Goal: Task Accomplishment & Management: Manage account settings

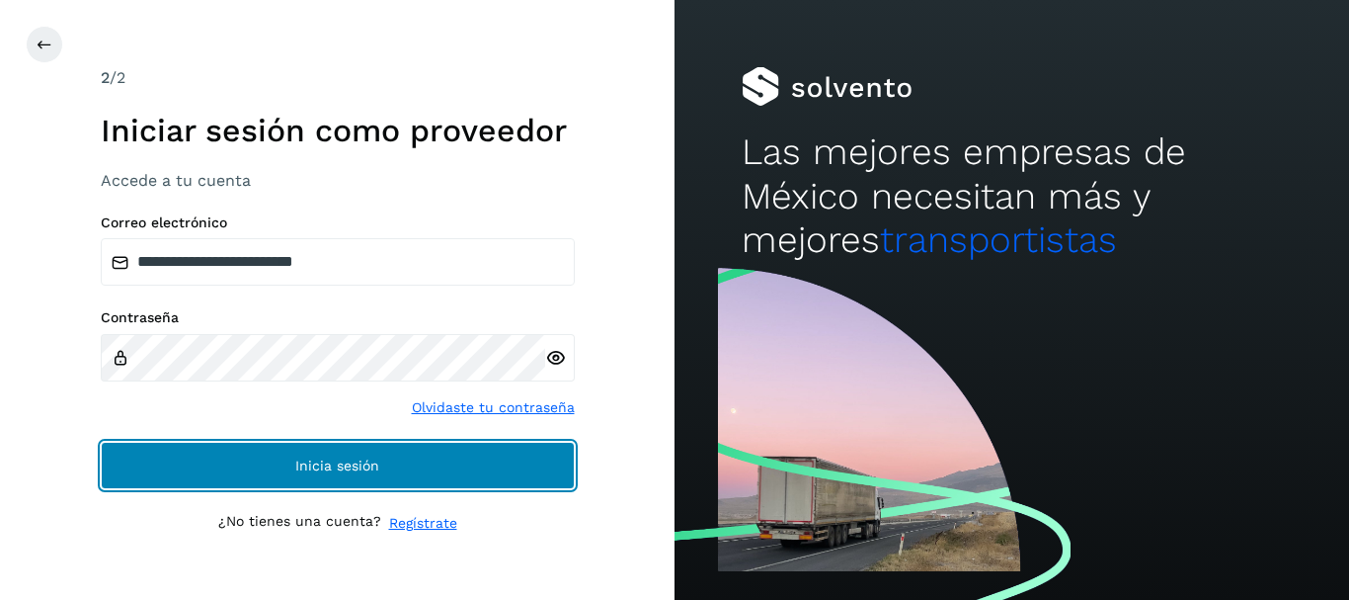
click at [311, 462] on span "Inicia sesión" at bounding box center [337, 465] width 84 height 14
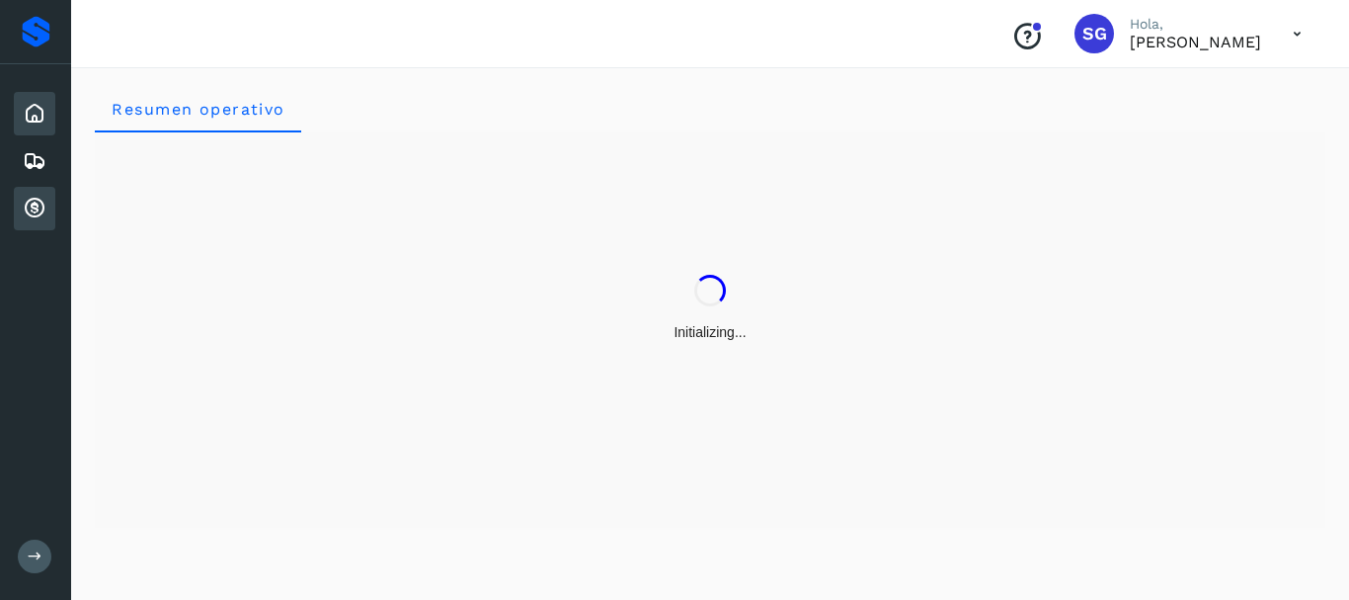
click at [26, 206] on icon at bounding box center [35, 209] width 24 height 24
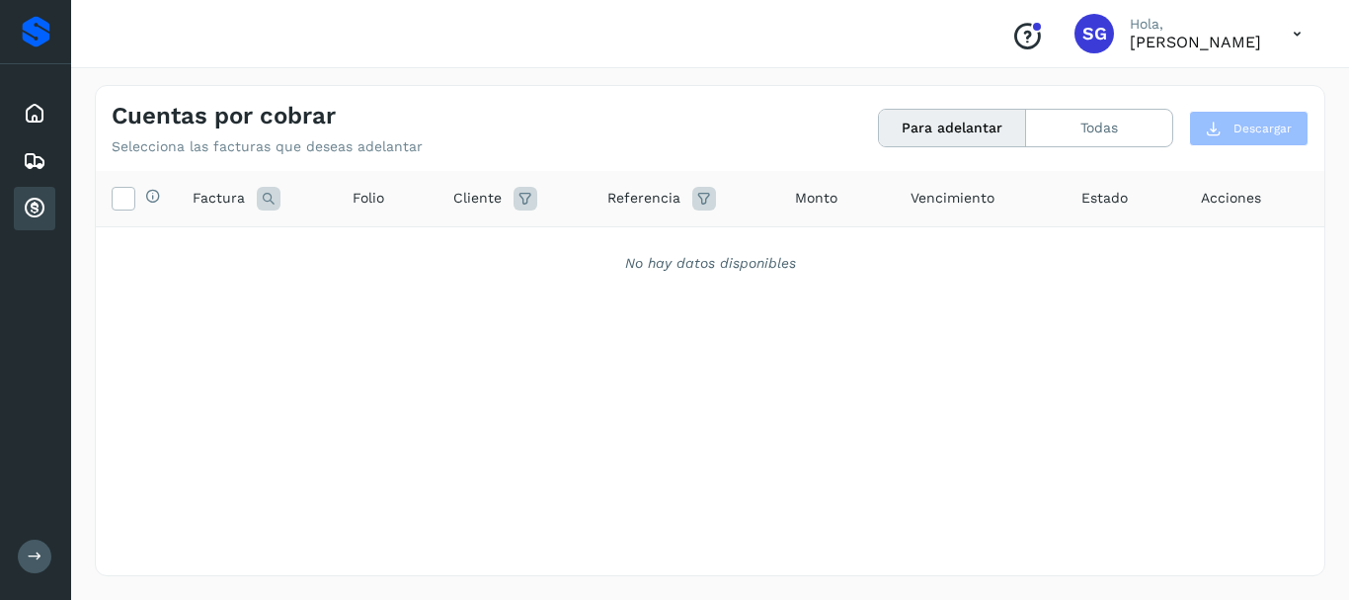
click at [26, 205] on icon at bounding box center [35, 209] width 24 height 24
drag, startPoint x: 966, startPoint y: 110, endPoint x: 1001, endPoint y: 124, distance: 37.6
click at [967, 110] on button "Para adelantar" at bounding box center [952, 128] width 147 height 37
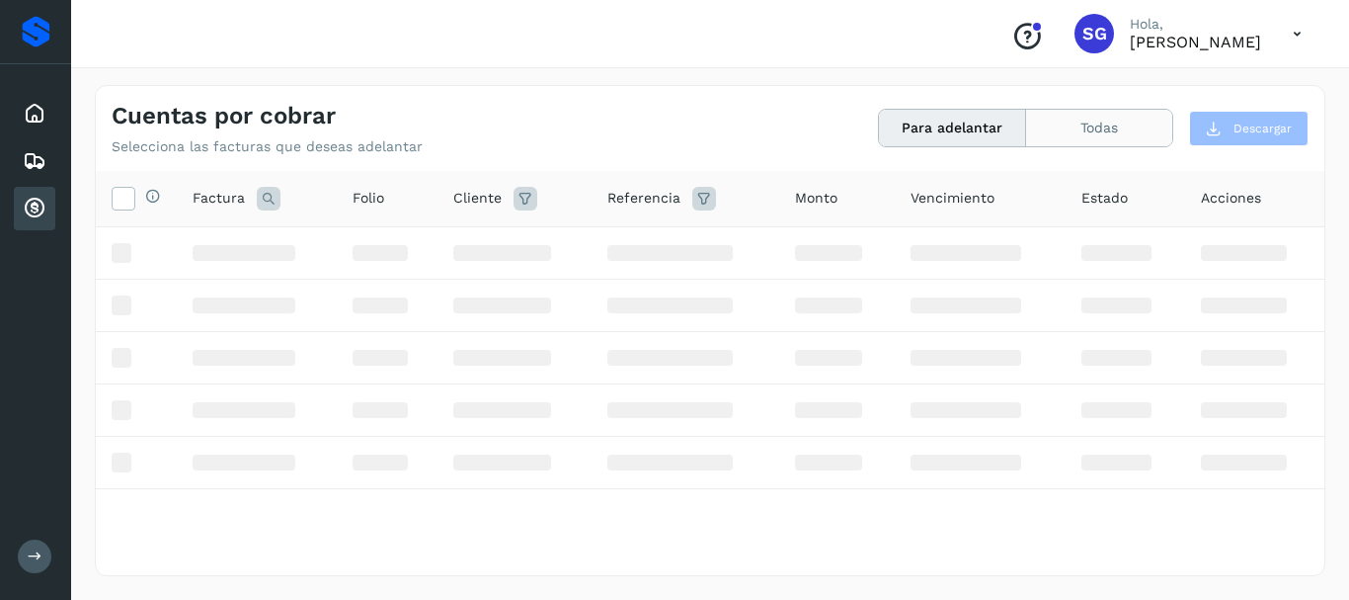
click at [1090, 135] on button "Todas" at bounding box center [1099, 128] width 146 height 37
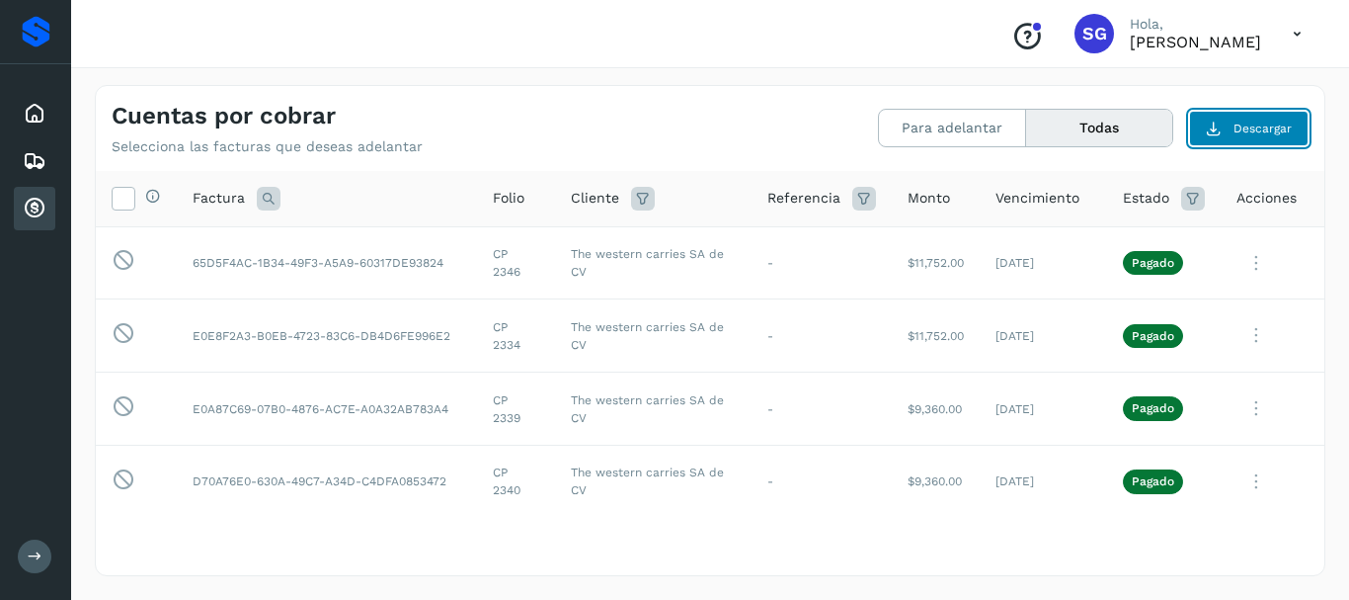
click at [1214, 125] on icon at bounding box center [1214, 129] width 16 height 16
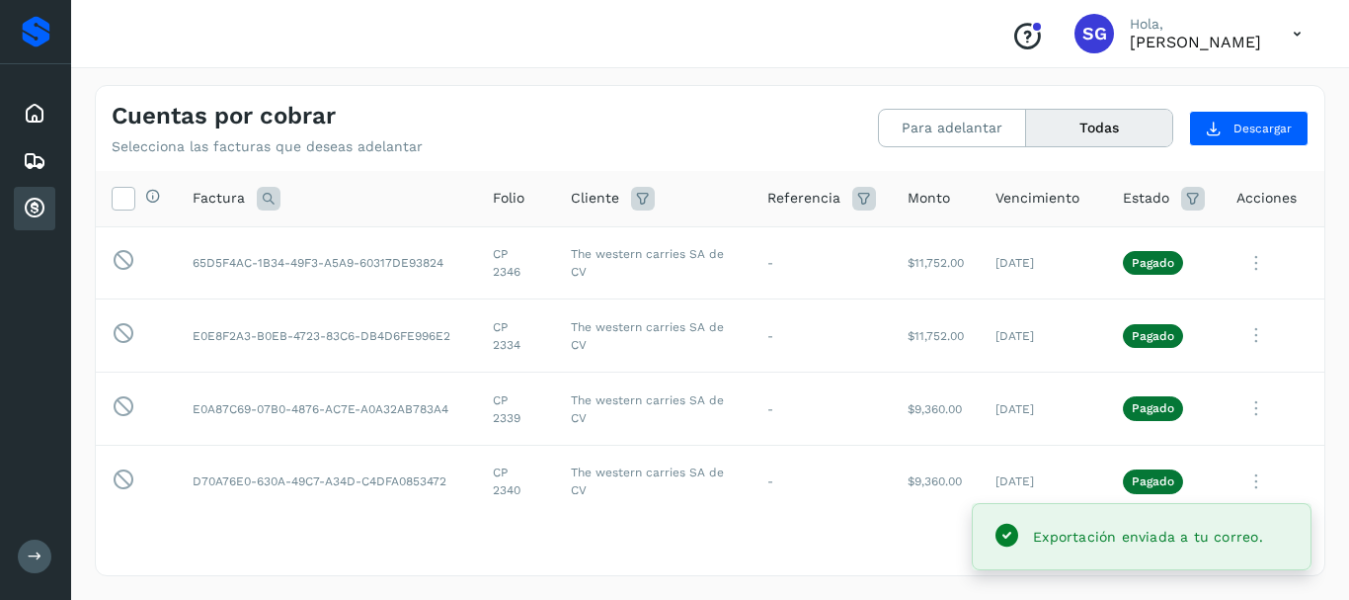
click at [1130, 538] on span "Exportación enviada a tu correo." at bounding box center [1148, 536] width 230 height 16
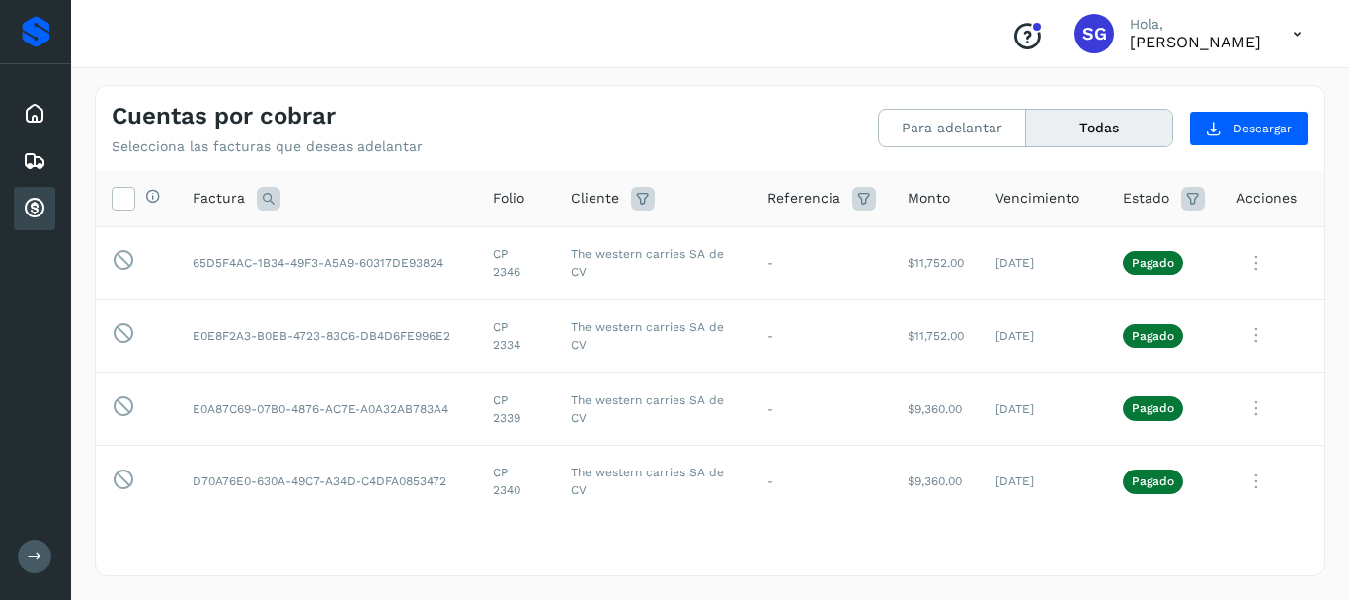
drag, startPoint x: 194, startPoint y: 197, endPoint x: 214, endPoint y: 174, distance: 30.8
drag, startPoint x: 107, startPoint y: 169, endPoint x: 438, endPoint y: 233, distance: 337.1
click at [446, 235] on div "Cuentas por cobrar Selecciona las facturas que deseas adelantar Para adelantar …" at bounding box center [710, 330] width 1231 height 491
click at [359, 292] on td "65D5F4AC-1B34-49F3-A5A9-60317DE93824" at bounding box center [327, 262] width 300 height 73
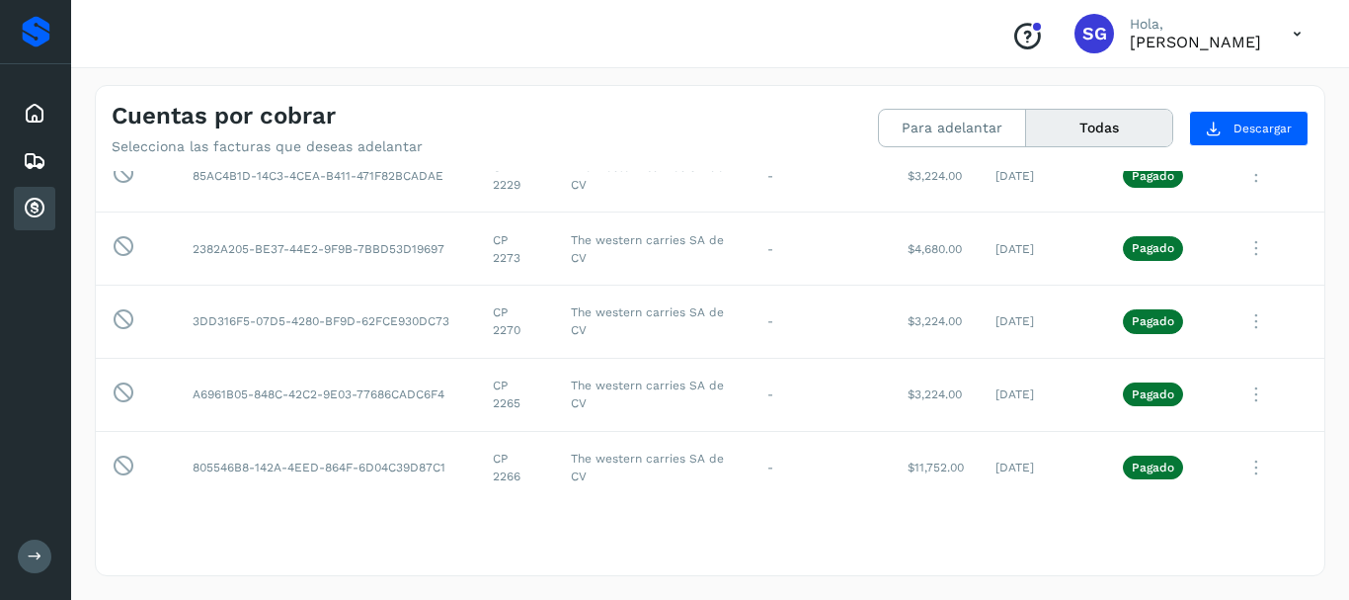
scroll to position [3013, 0]
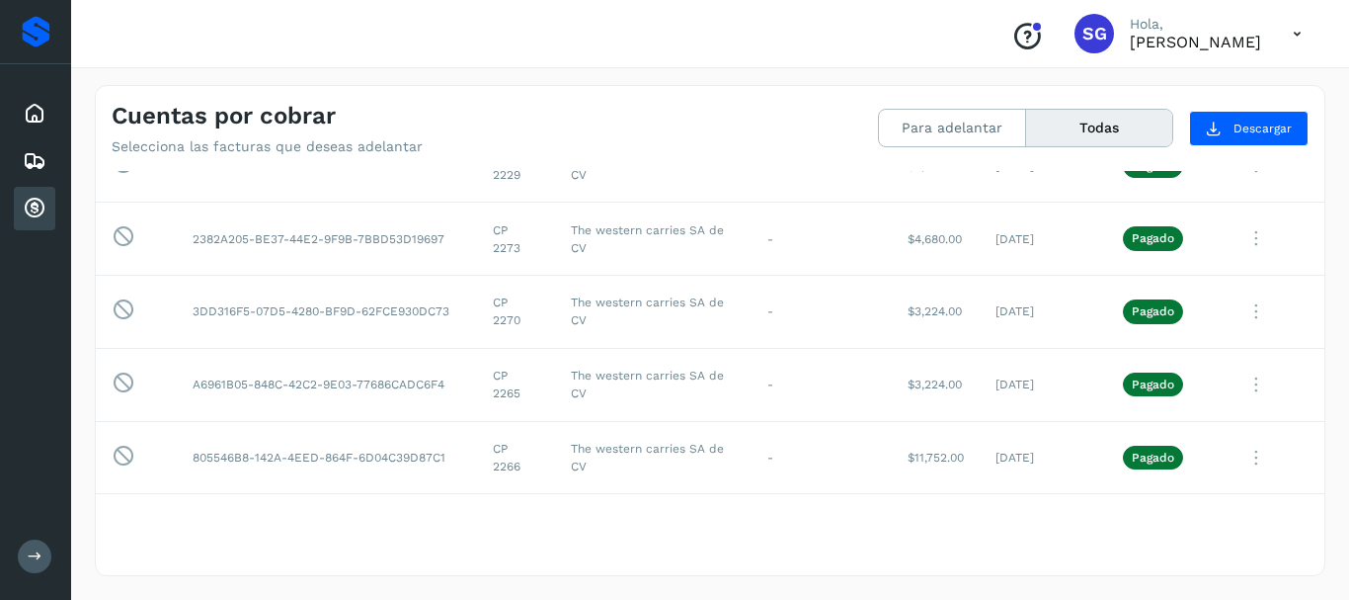
click at [1292, 27] on icon at bounding box center [1297, 34] width 41 height 41
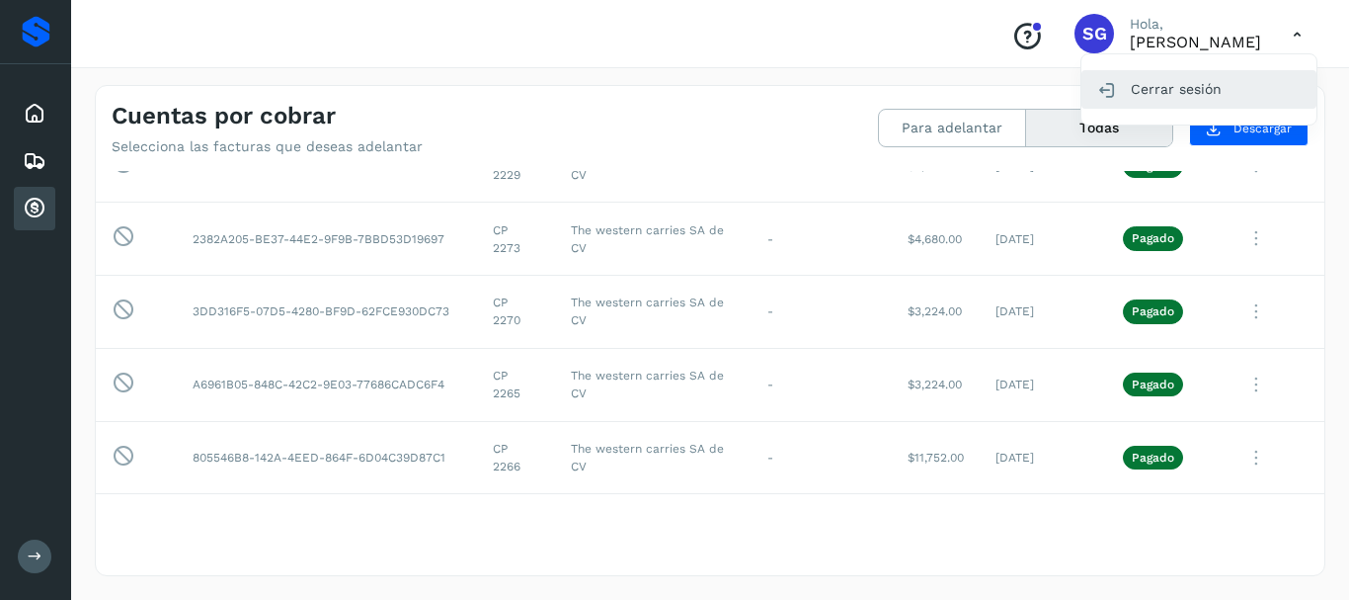
click at [1174, 85] on div "Cerrar sesión" at bounding box center [1199, 89] width 235 height 38
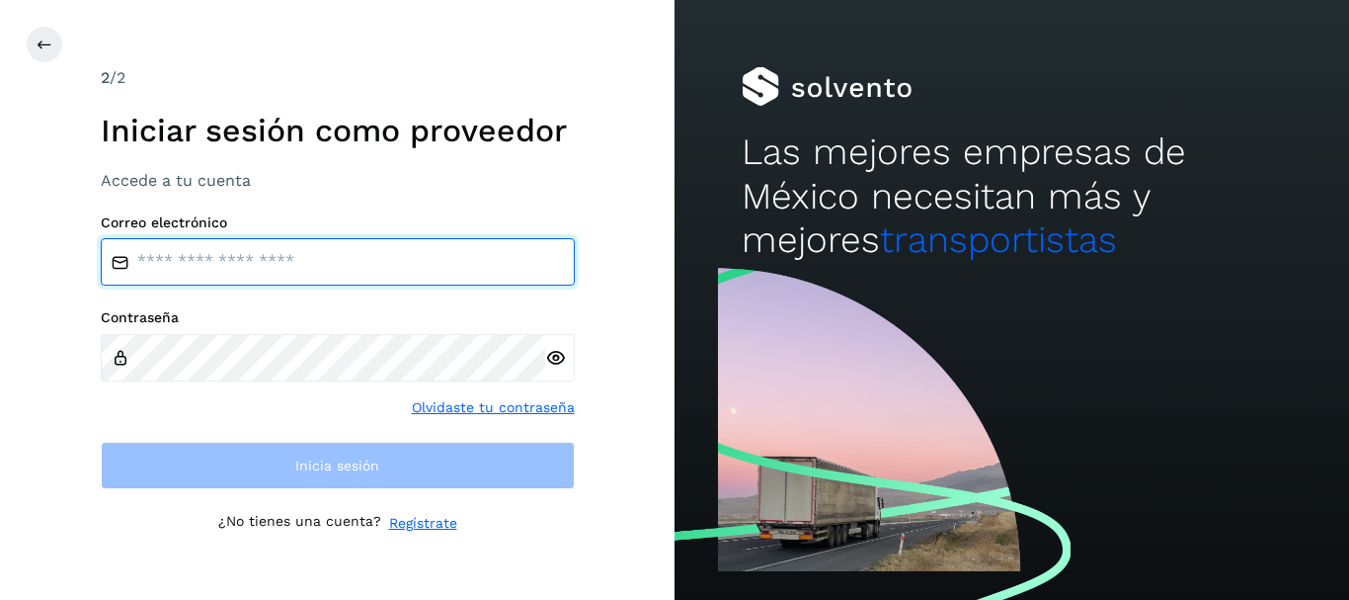
click at [270, 260] on input "email" at bounding box center [338, 261] width 474 height 47
type input "**********"
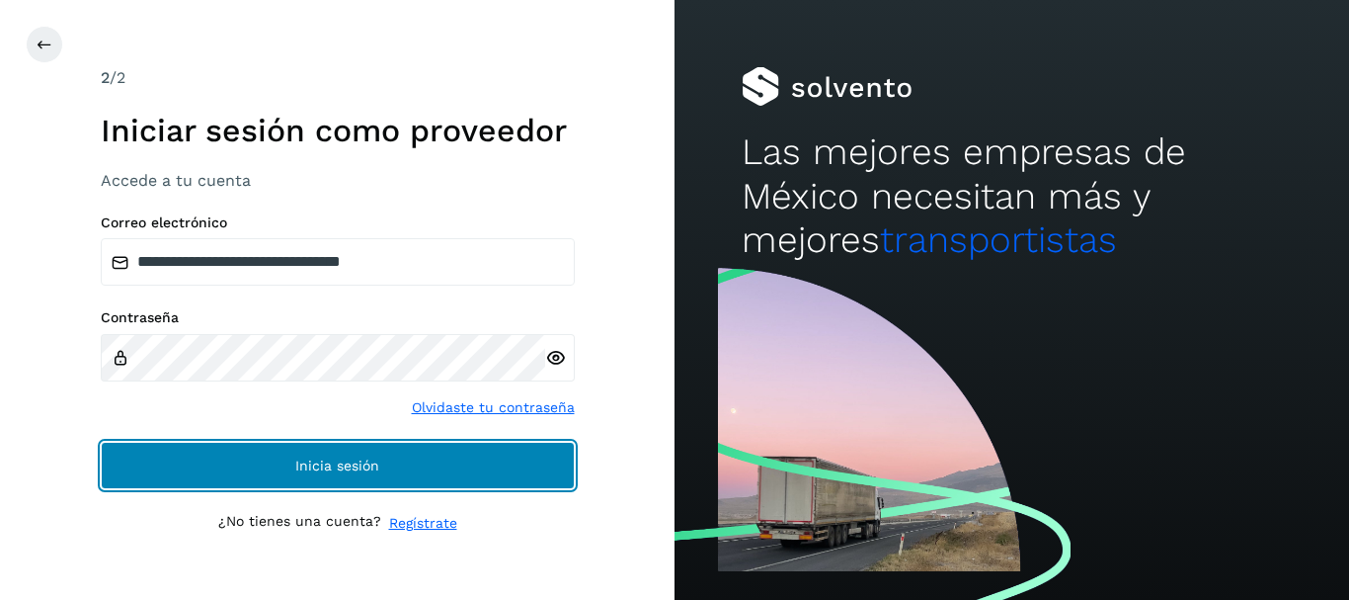
click at [281, 473] on button "Inicia sesión" at bounding box center [338, 465] width 474 height 47
